Goal: Task Accomplishment & Management: Manage account settings

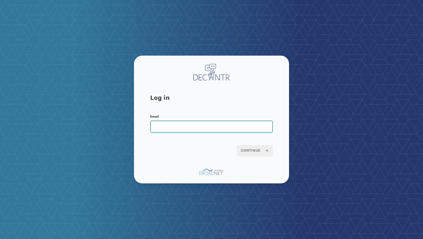
click at [176, 126] on input "Email" at bounding box center [211, 127] width 123 height 12
type input "**********"
click at [237, 145] on button "Continue" at bounding box center [255, 150] width 36 height 11
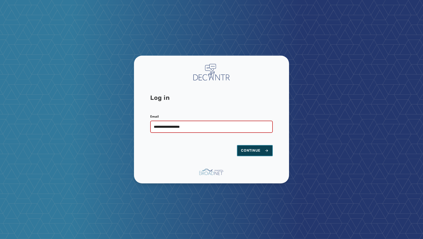
click at [248, 147] on button "Continue" at bounding box center [255, 150] width 36 height 11
